Goal: Complete application form

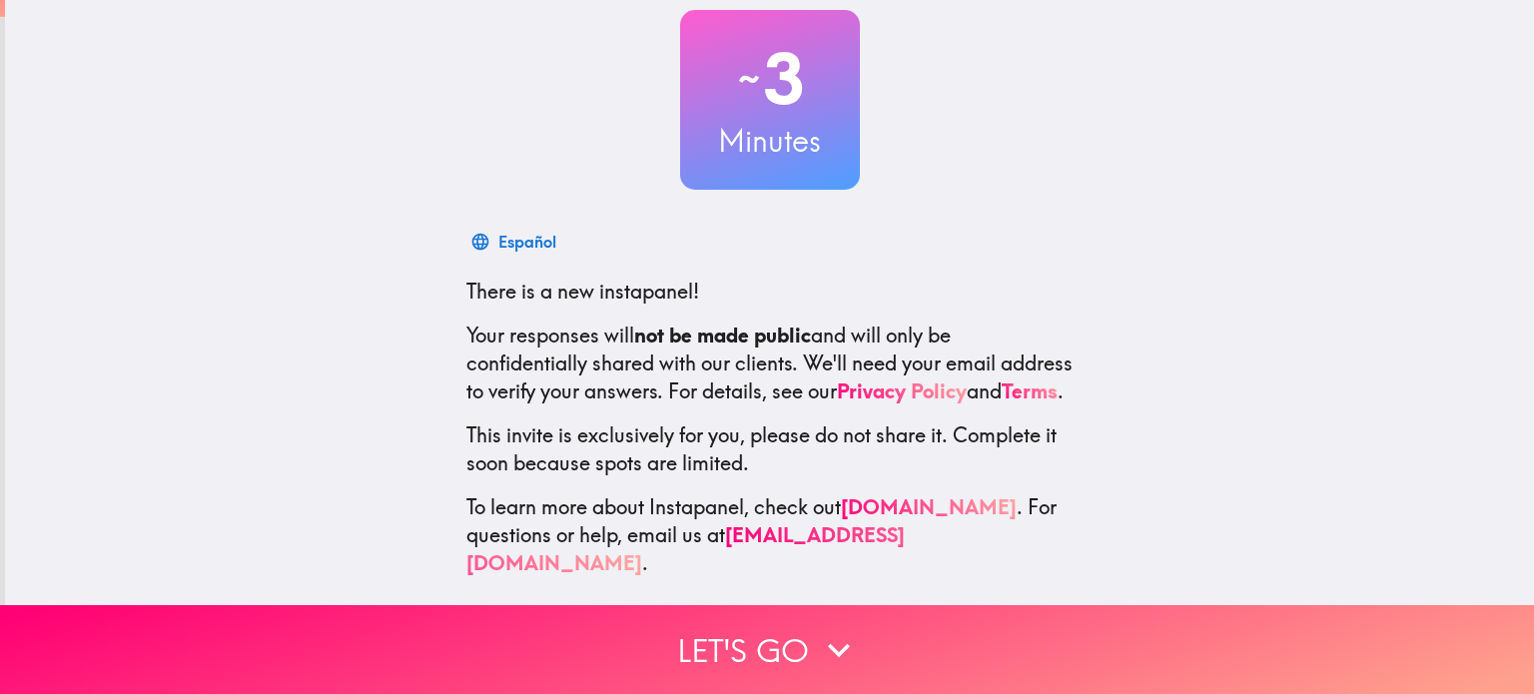
scroll to position [136, 0]
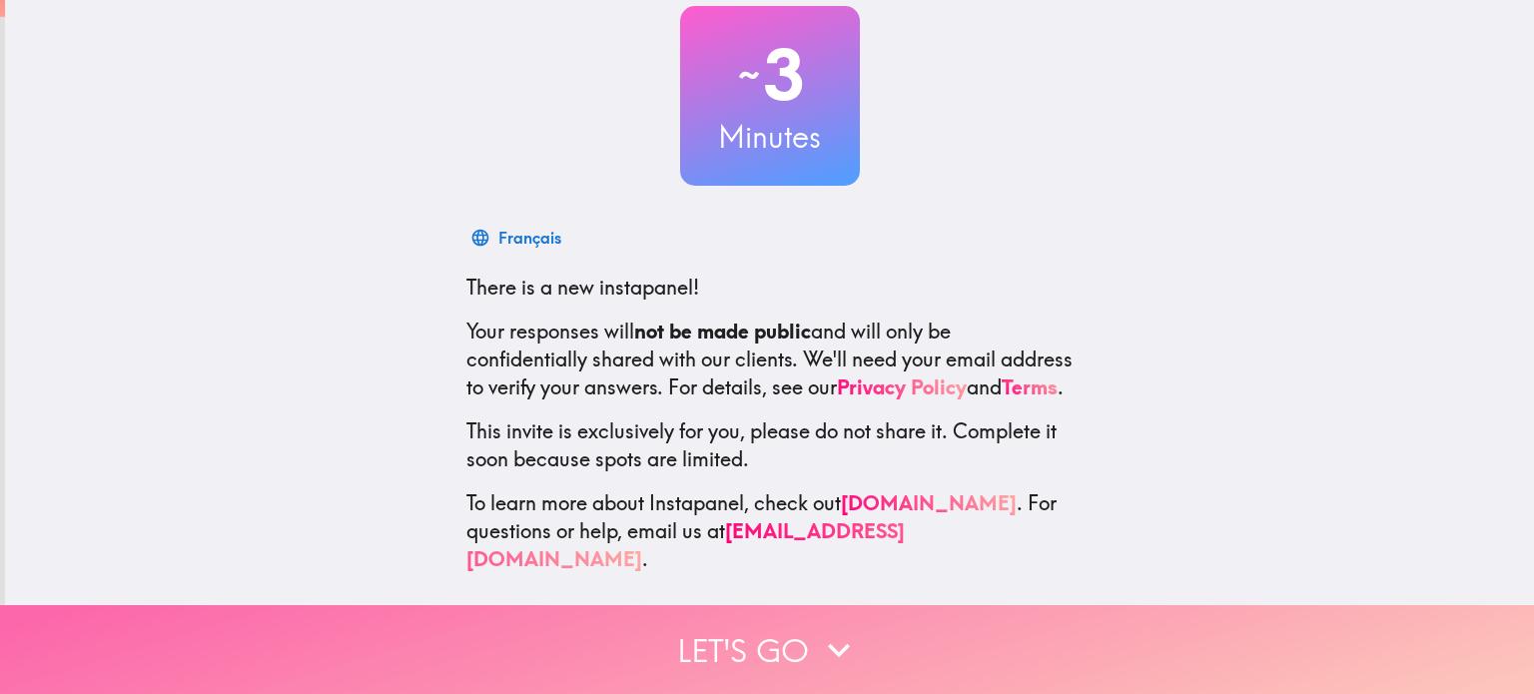
click at [709, 623] on button "Let's go" at bounding box center [767, 649] width 1534 height 89
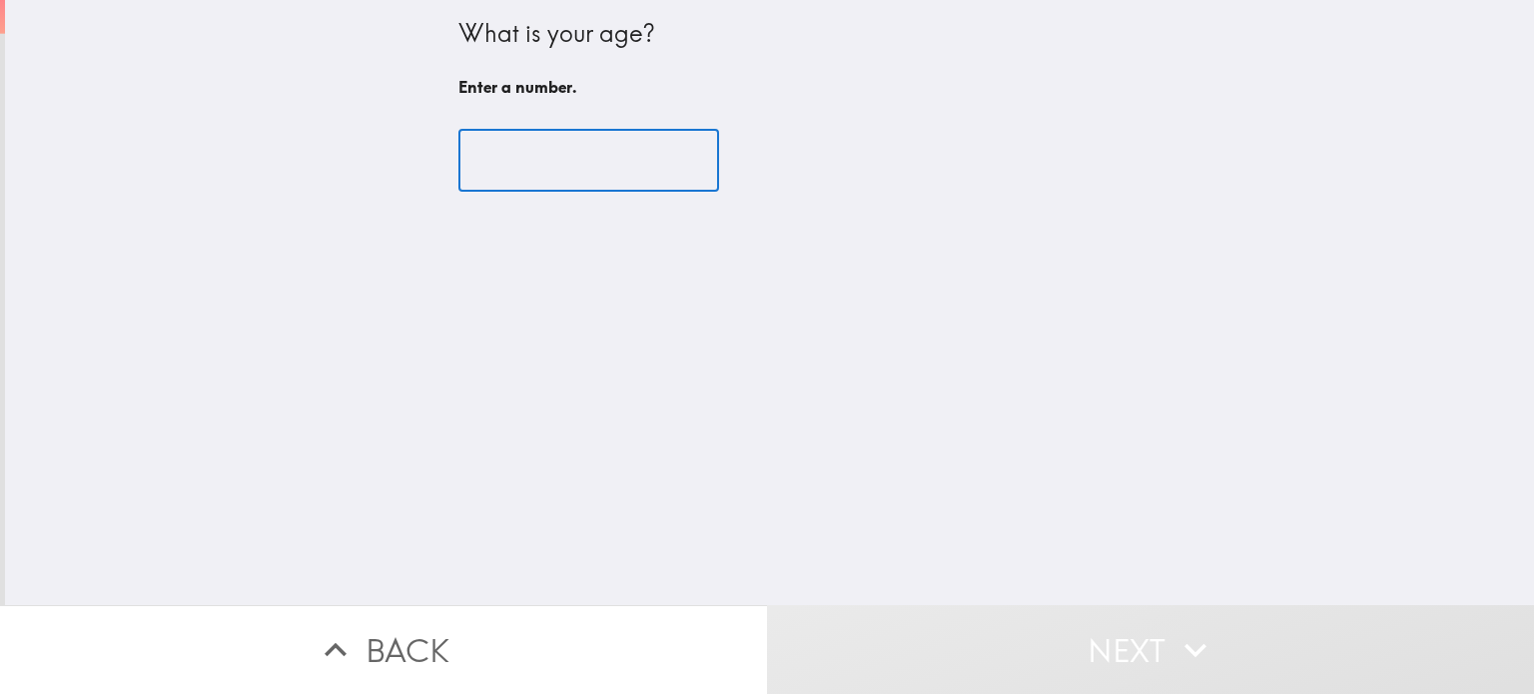
click at [503, 166] on input "number" at bounding box center [588, 161] width 261 height 62
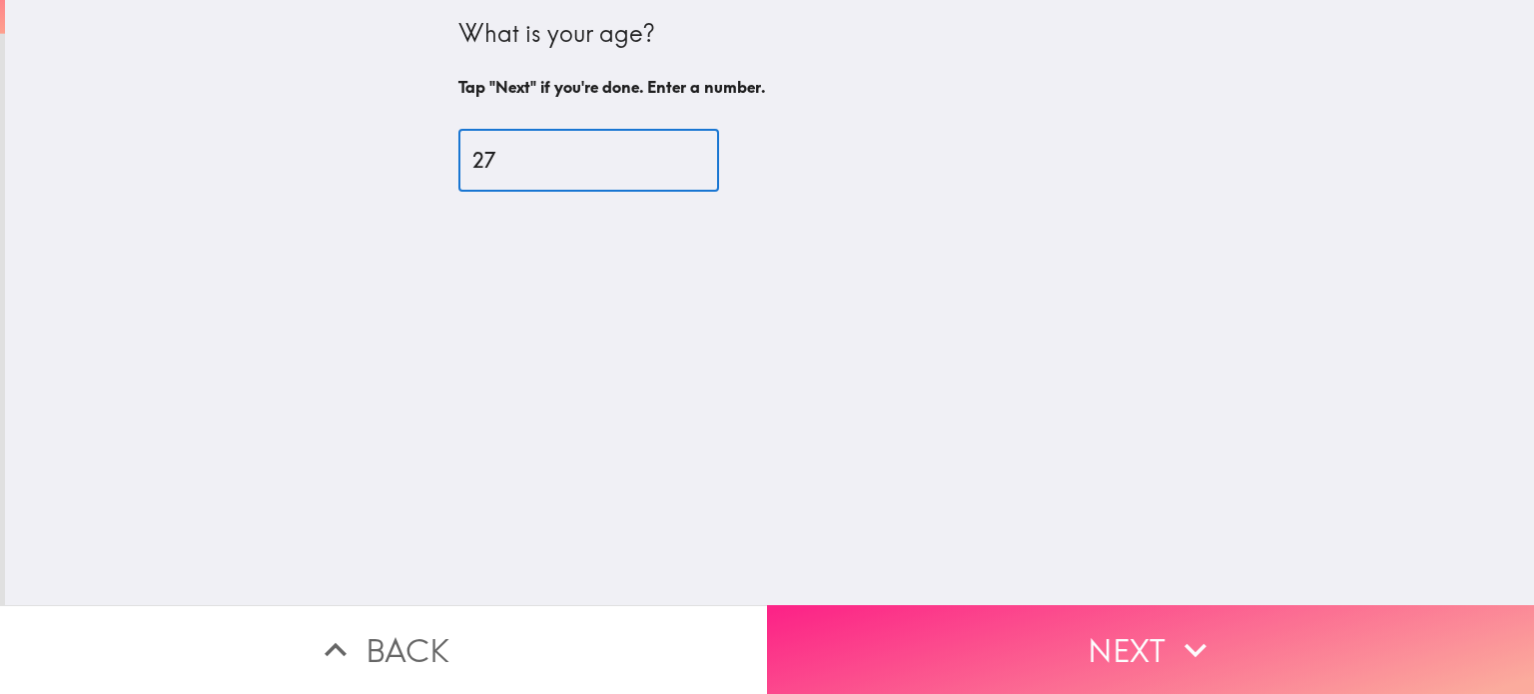
type input "27"
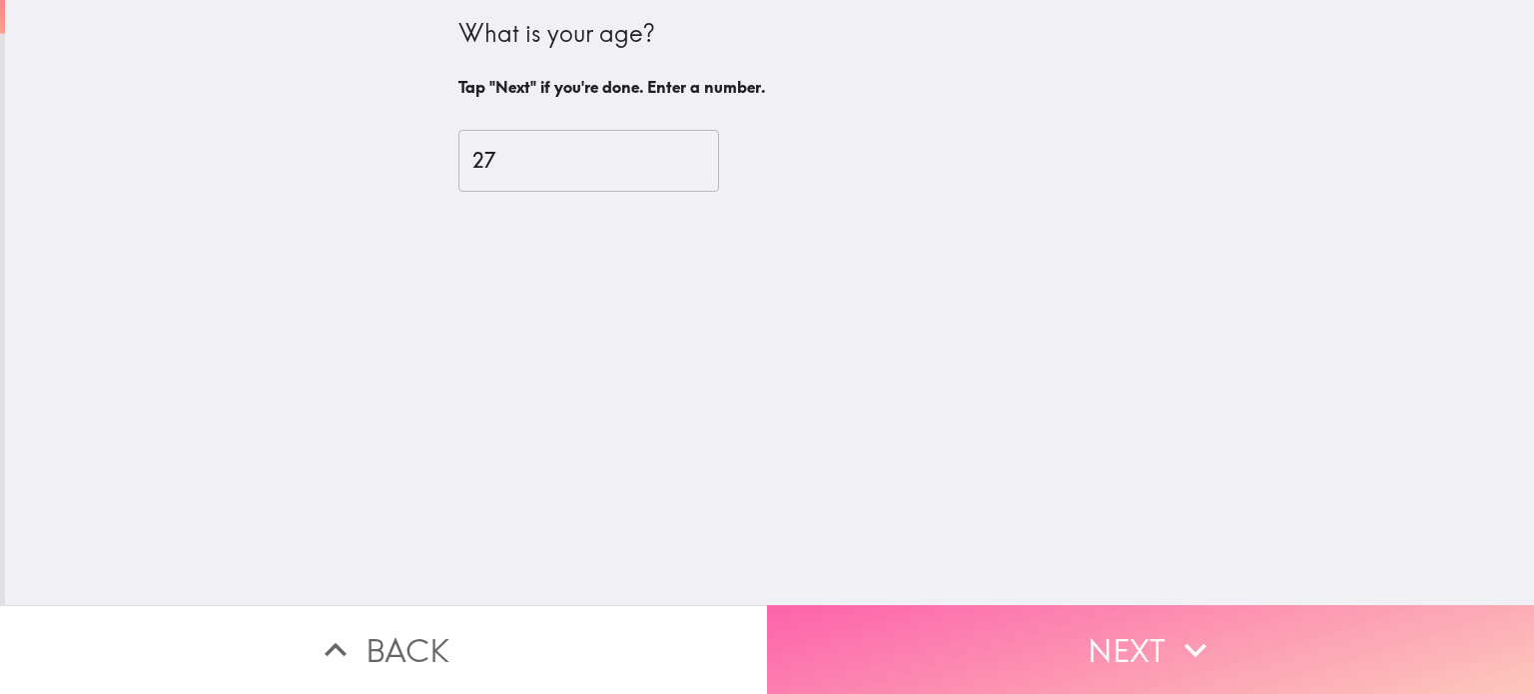
click at [862, 655] on button "Next" at bounding box center [1150, 649] width 767 height 89
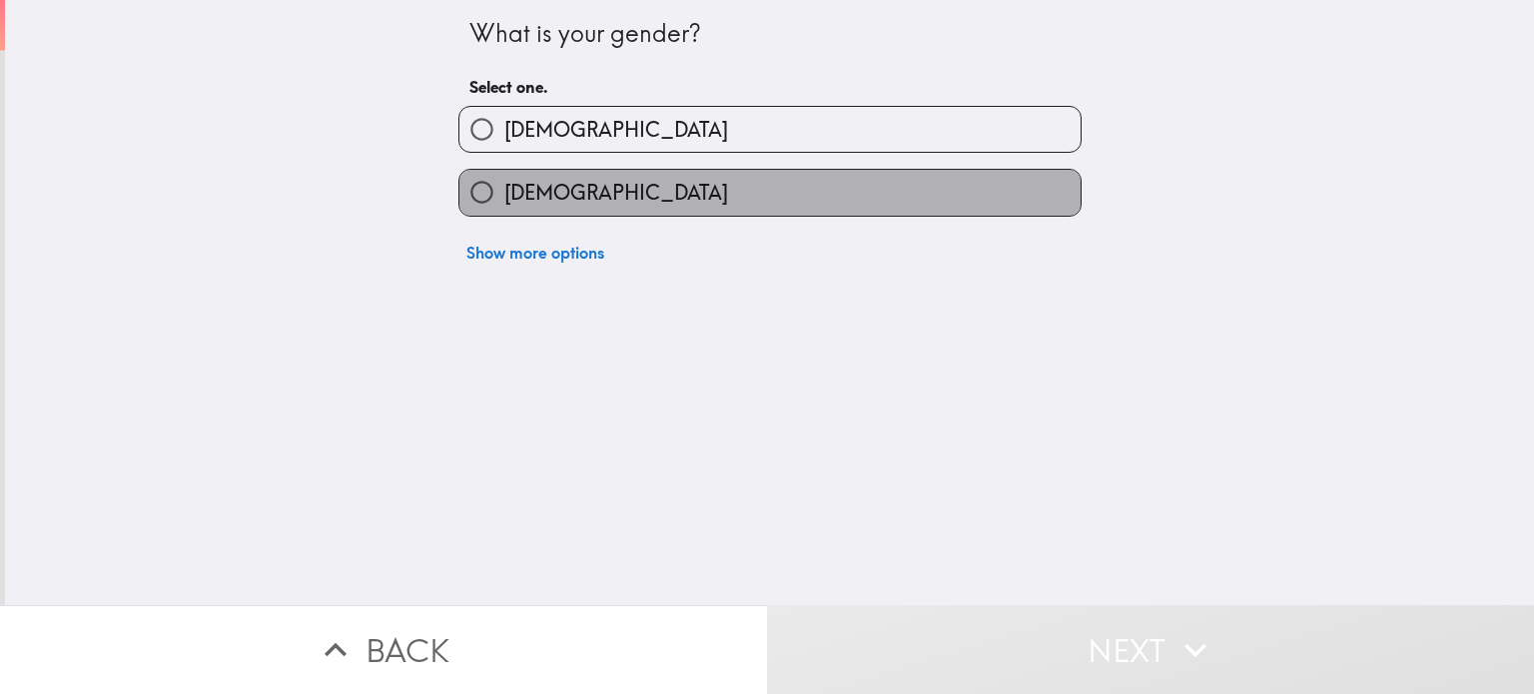
click at [559, 179] on label "[DEMOGRAPHIC_DATA]" at bounding box center [769, 192] width 621 height 45
click at [504, 179] on input "[DEMOGRAPHIC_DATA]" at bounding box center [481, 192] width 45 height 45
radio input "true"
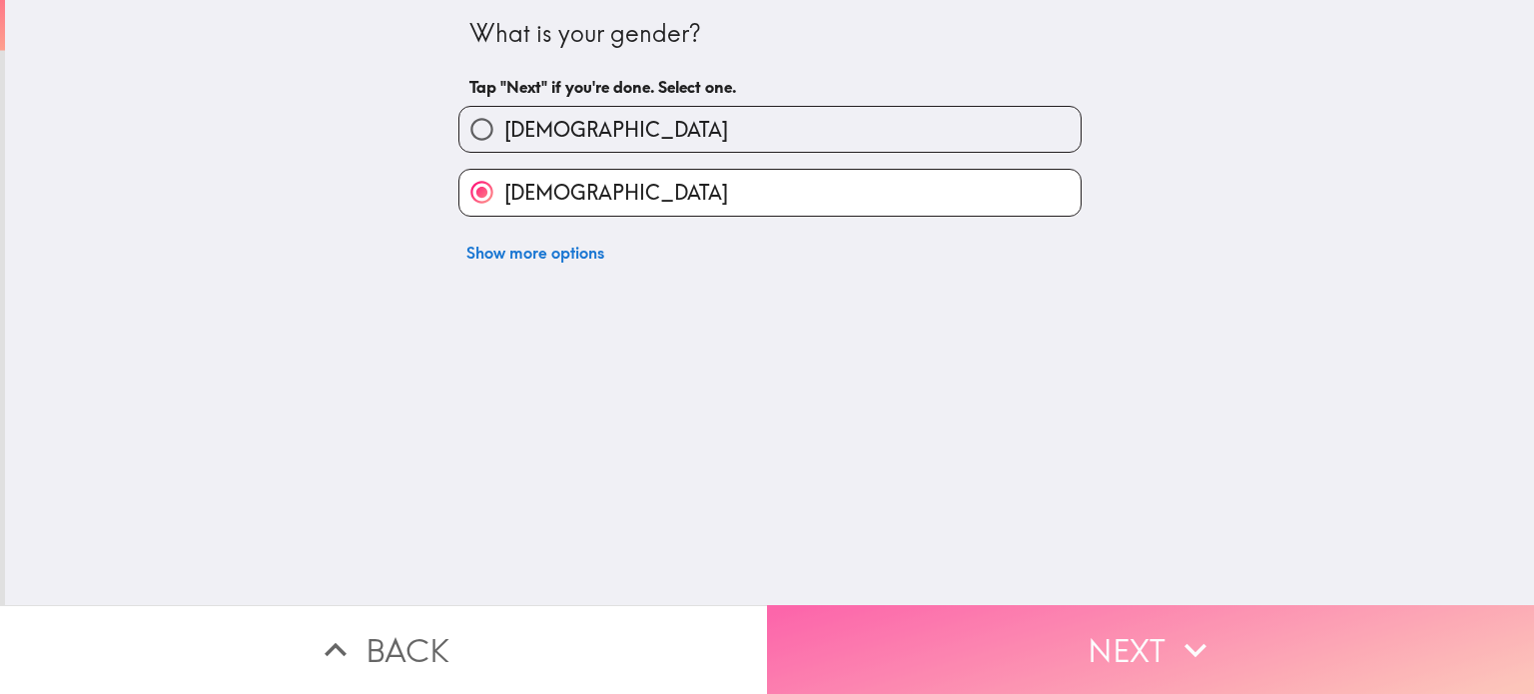
click at [859, 673] on button "Next" at bounding box center [1150, 649] width 767 height 89
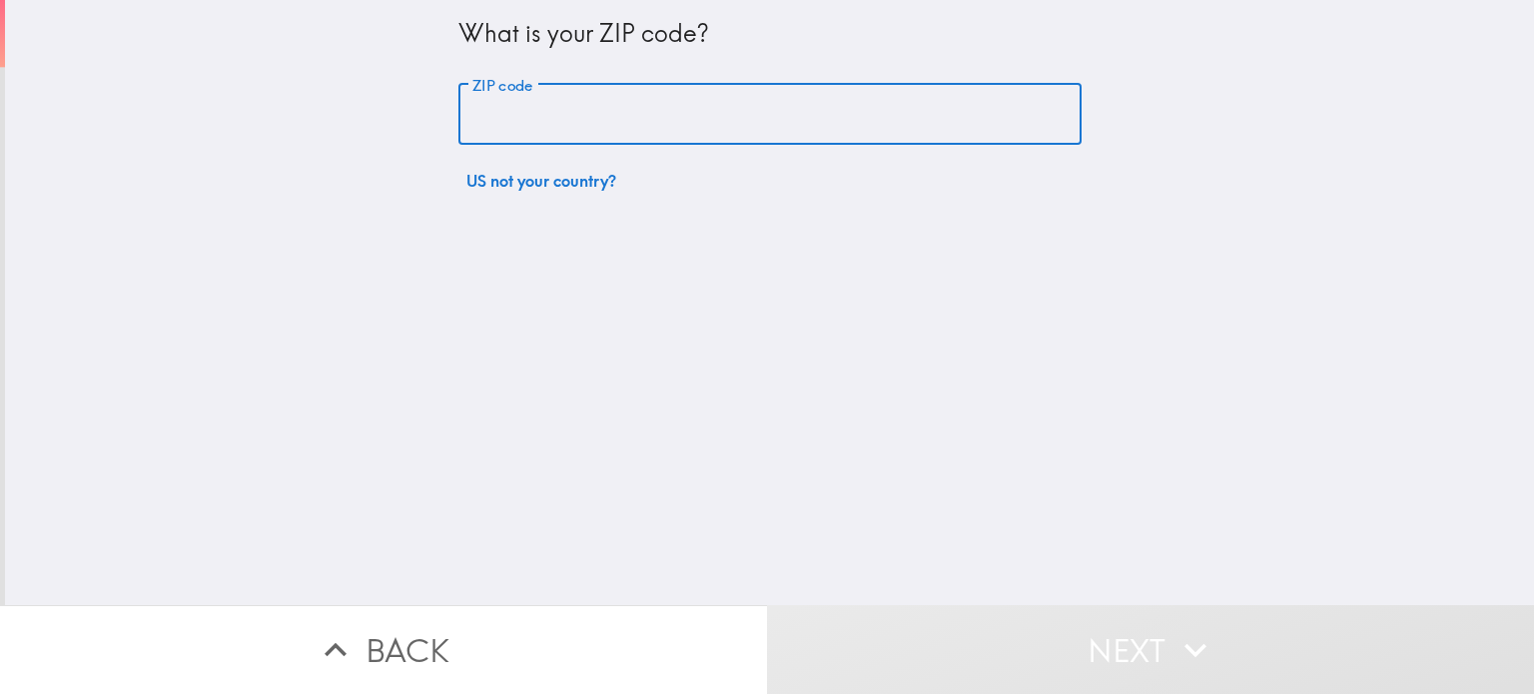
click at [583, 120] on input "ZIP code" at bounding box center [769, 115] width 623 height 62
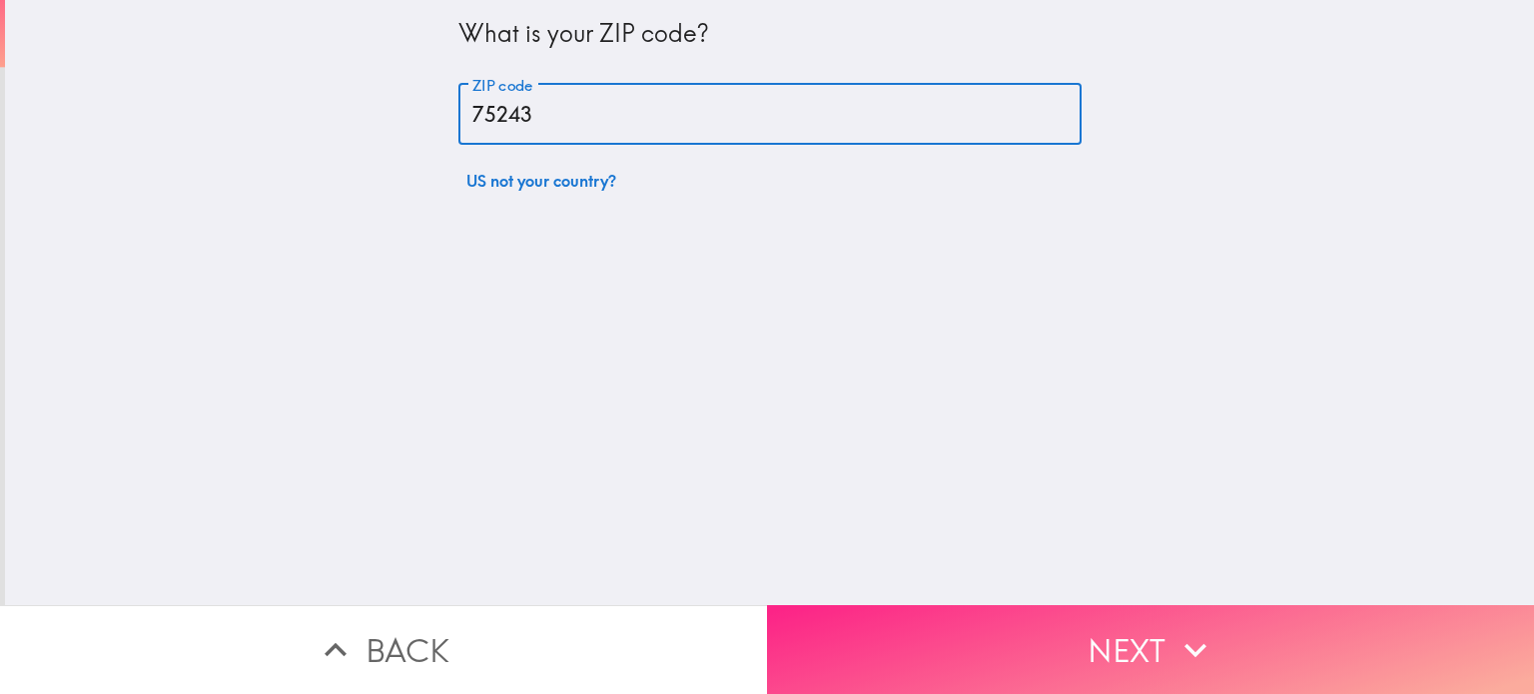
type input "75243"
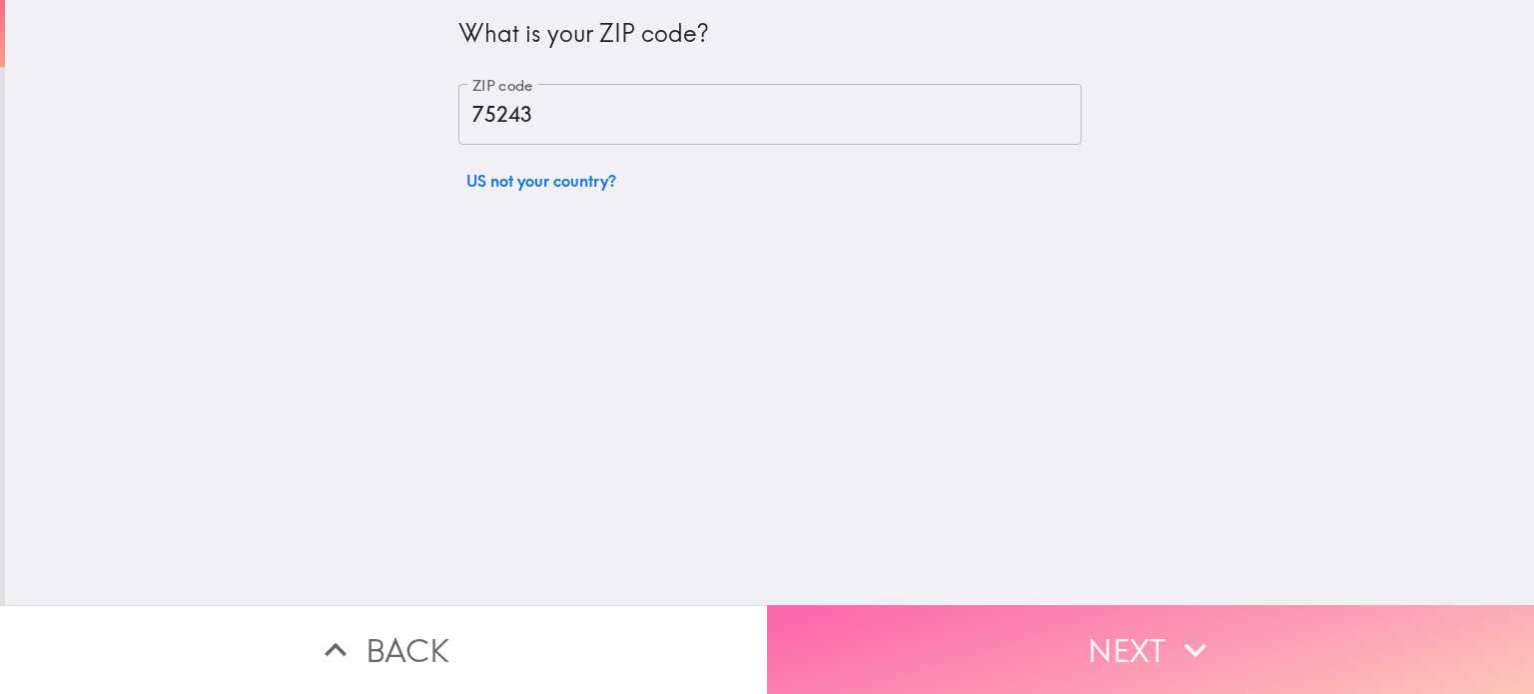
click at [940, 621] on button "Next" at bounding box center [1150, 649] width 767 height 89
